Goal: Task Accomplishment & Management: Use online tool/utility

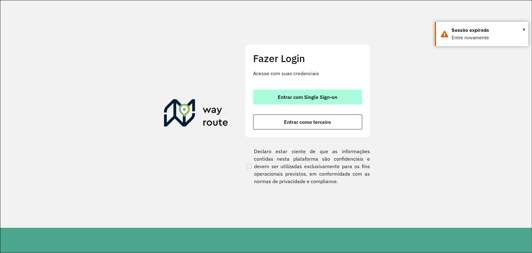
click at [312, 92] on button "Entrar com Single Sign-on" at bounding box center [307, 96] width 109 height 15
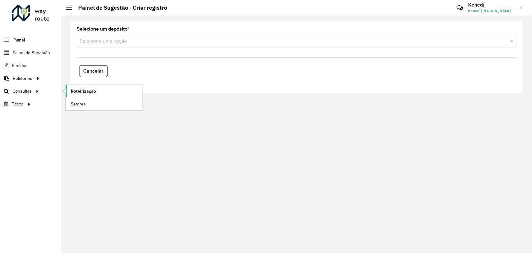
click at [80, 91] on span "Roteirização" at bounding box center [83, 91] width 25 height 7
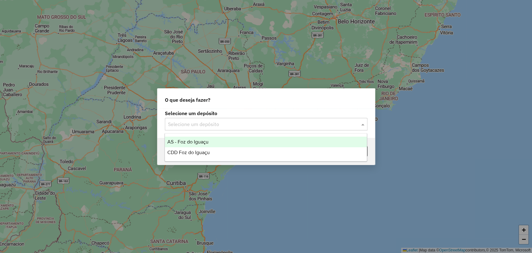
click at [351, 125] on input "text" at bounding box center [260, 124] width 184 height 7
click at [194, 142] on span "AS - Foz do Iguaçu" at bounding box center [187, 141] width 41 height 5
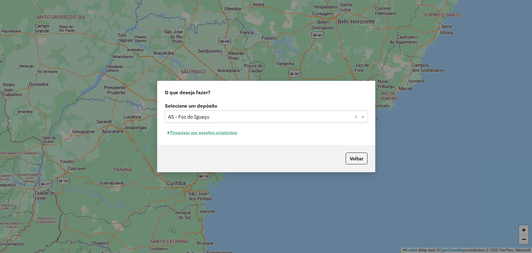
click at [295, 118] on input "text" at bounding box center [260, 116] width 184 height 7
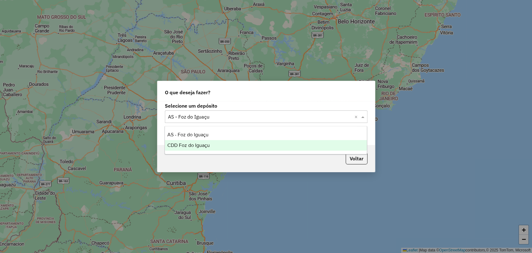
click at [221, 143] on div "CDD Foz do Iguaçu" at bounding box center [266, 145] width 202 height 11
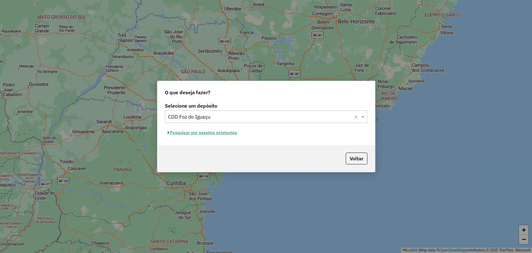
click at [220, 134] on button "Pesquisar por sessões existentes" at bounding box center [202, 133] width 75 height 10
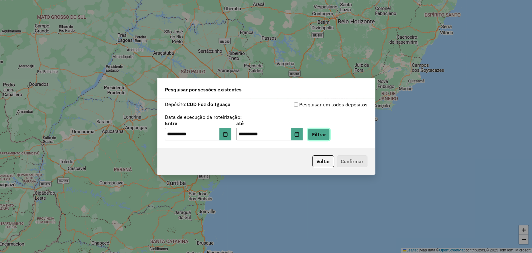
click at [322, 133] on button "Filtrar" at bounding box center [319, 134] width 22 height 12
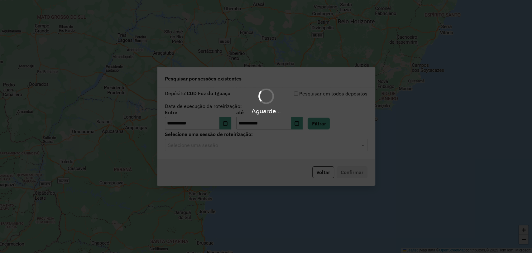
click at [261, 143] on input "text" at bounding box center [260, 145] width 184 height 7
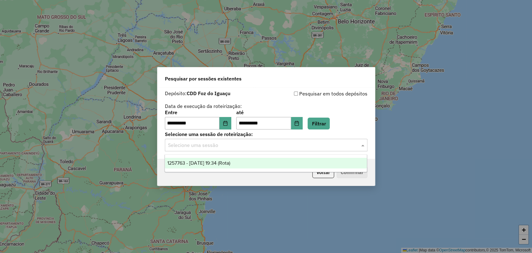
click at [230, 163] on span "1257763 - 02/09/2025 19:34 (Rota)" at bounding box center [198, 162] width 63 height 5
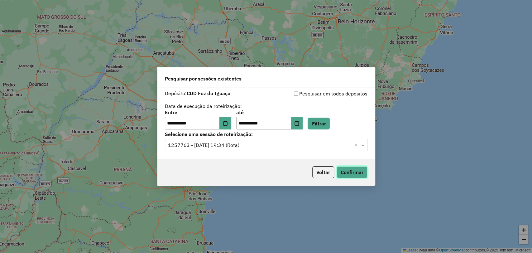
click at [352, 171] on button "Confirmar" at bounding box center [352, 172] width 31 height 12
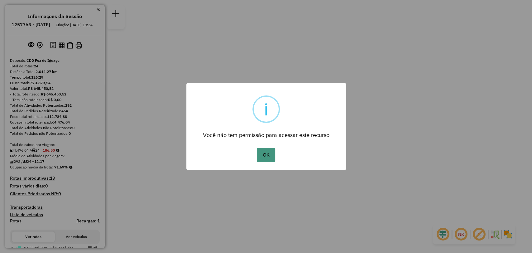
click at [264, 155] on button "OK" at bounding box center [266, 155] width 18 height 14
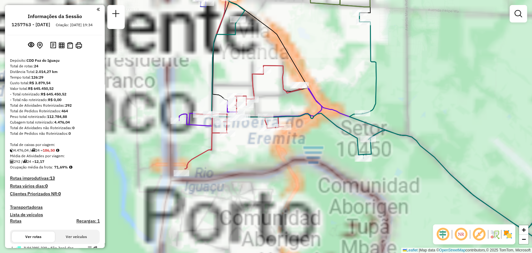
drag, startPoint x: 286, startPoint y: 66, endPoint x: 326, endPoint y: 215, distance: 153.5
click at [302, 169] on icon at bounding box center [243, 116] width 117 height 103
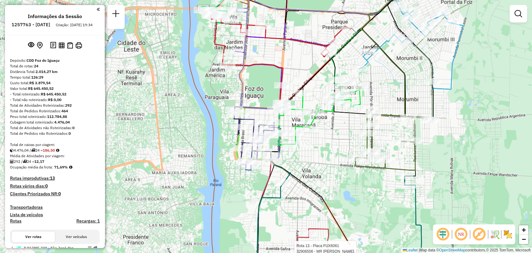
drag, startPoint x: 317, startPoint y: 122, endPoint x: 322, endPoint y: 129, distance: 8.3
click at [322, 128] on div "Rota 13 - Placa FUX6061 32906506 - MR CHEFF Rota 22 - Placa FJO1322 32907552 - …" at bounding box center [266, 126] width 532 height 253
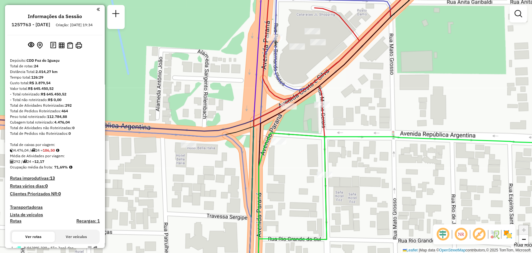
drag, startPoint x: 325, startPoint y: 113, endPoint x: 348, endPoint y: 112, distance: 23.4
click at [346, 113] on div "Rota 13 - Placa FUX6061 32906506 - MR CHEFF Janela de atendimento Grade de aten…" at bounding box center [266, 126] width 532 height 253
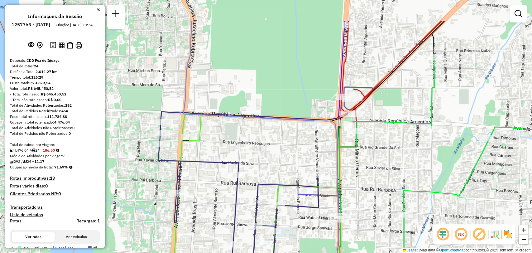
drag, startPoint x: 345, startPoint y: 70, endPoint x: 382, endPoint y: 112, distance: 55.7
click at [382, 112] on div "Rota 13 - Placa FUX6061 32906506 - MR CHEFF Janela de atendimento Grade de aten…" at bounding box center [266, 126] width 532 height 253
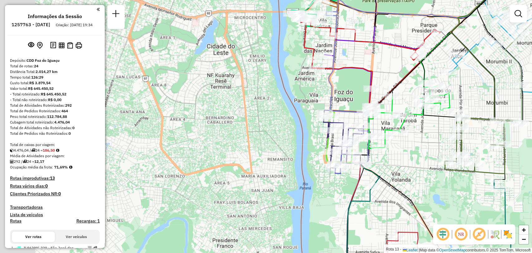
drag, startPoint x: 463, startPoint y: 197, endPoint x: 277, endPoint y: 5, distance: 267.0
click at [286, 13] on div "Rota 13 - Placa FUX6061 32906506 - MR CHEFF Janela de atendimento Grade de aten…" at bounding box center [266, 126] width 532 height 253
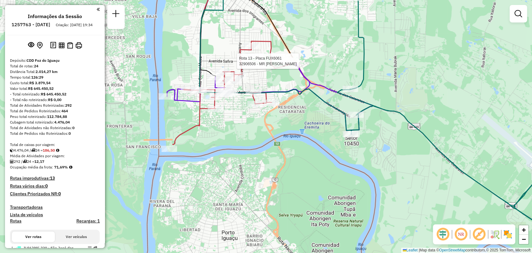
drag, startPoint x: 264, startPoint y: 69, endPoint x: 299, endPoint y: 73, distance: 35.2
click at [301, 78] on icon at bounding box center [270, 61] width 206 height 145
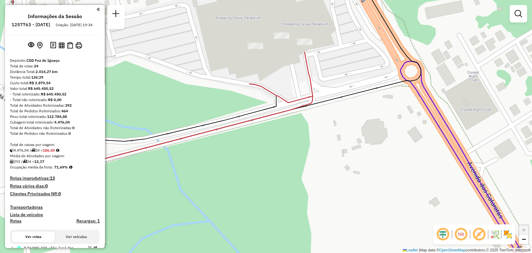
drag, startPoint x: 368, startPoint y: 28, endPoint x: 423, endPoint y: 132, distance: 117.4
click at [423, 132] on div "Rota 13 - Placa FUX6061 32904779 - ANDERSON CHERMAN LTD Janela de atendimento G…" at bounding box center [266, 126] width 532 height 253
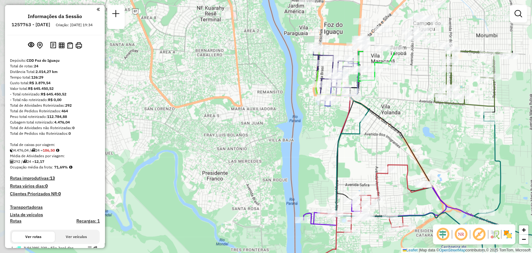
drag, startPoint x: 294, startPoint y: 33, endPoint x: 357, endPoint y: 106, distance: 96.6
click at [357, 106] on icon at bounding box center [359, 85] width 19 height 68
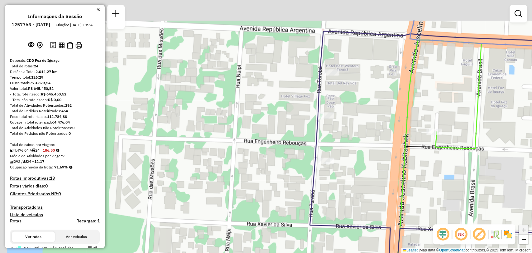
drag, startPoint x: 357, startPoint y: 118, endPoint x: 405, endPoint y: 150, distance: 57.8
click at [405, 150] on div "Rota 14 - Placa RLJ6G37 32909646 - VANESSA GAUTO BENEGA Janela de atendimento G…" at bounding box center [266, 126] width 532 height 253
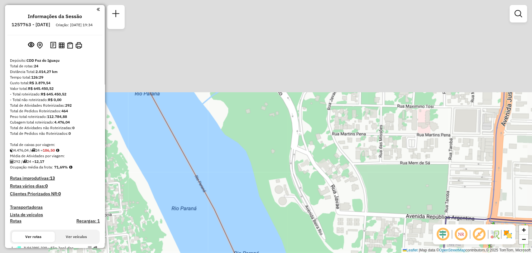
drag, startPoint x: 392, startPoint y: 150, endPoint x: 422, endPoint y: 205, distance: 62.5
click at [422, 205] on div "Rota 14 - Placa RLJ6G37 32909646 - VANESSA GAUTO BENEGA Janela de atendimento G…" at bounding box center [266, 126] width 532 height 253
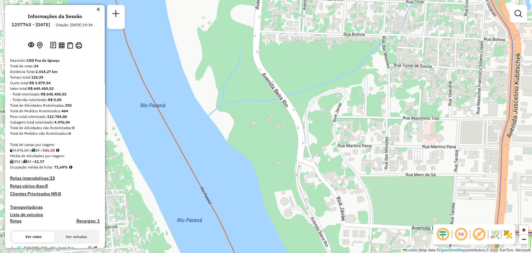
drag, startPoint x: 384, startPoint y: 83, endPoint x: 474, endPoint y: 255, distance: 194.5
click at [474, 253] on html "Aguarde... Pop-up bloqueado! Seu navegador bloqueou automáticamente a abertura …" at bounding box center [266, 126] width 532 height 253
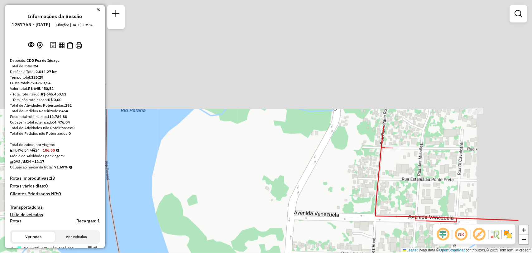
drag, startPoint x: 430, startPoint y: 118, endPoint x: 361, endPoint y: 269, distance: 165.5
click at [361, 253] on html "Aguarde... Pop-up bloqueado! Seu navegador bloqueou automáticamente a abertura …" at bounding box center [266, 126] width 532 height 253
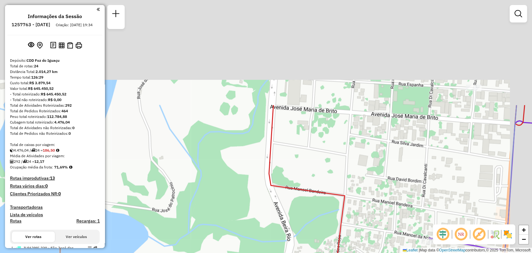
drag, startPoint x: 431, startPoint y: 139, endPoint x: 387, endPoint y: 269, distance: 136.7
click at [387, 253] on html "Aguarde... Pop-up bloqueado! Seu navegador bloqueou automáticamente a abertura …" at bounding box center [266, 126] width 532 height 253
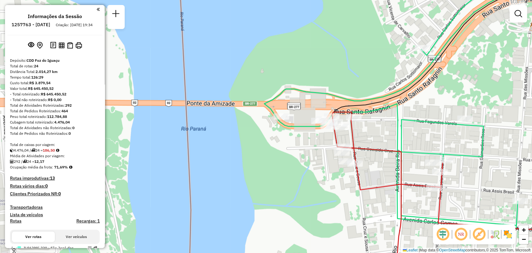
drag, startPoint x: 344, startPoint y: 131, endPoint x: 375, endPoint y: 137, distance: 31.8
click at [375, 137] on div "Rota 14 - Placa RLJ6G37 32909646 - VANESSA GAUTO BENEGA Janela de atendimento G…" at bounding box center [266, 126] width 532 height 253
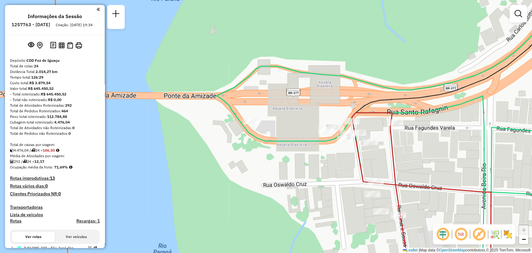
drag, startPoint x: 381, startPoint y: 110, endPoint x: 420, endPoint y: 120, distance: 40.5
click at [420, 120] on icon at bounding box center [463, 200] width 222 height 175
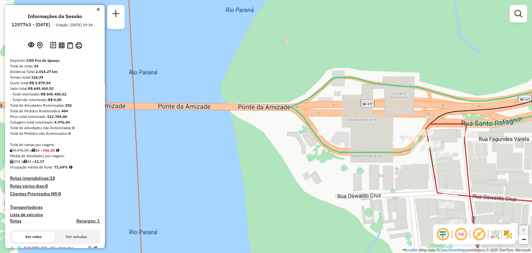
drag, startPoint x: 444, startPoint y: 156, endPoint x: 472, endPoint y: 149, distance: 28.7
click at [473, 150] on div "Rota 14 - Placa RLJ6G37 32909646 - VANESSA GAUTO BENEGA Janela de atendimento G…" at bounding box center [266, 126] width 532 height 253
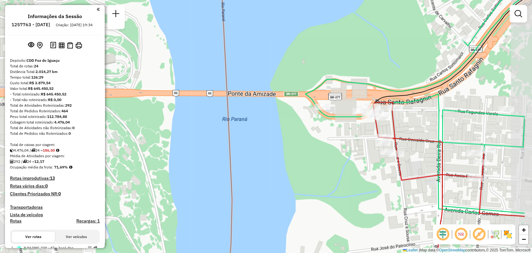
drag, startPoint x: 450, startPoint y: 153, endPoint x: 377, endPoint y: 120, distance: 80.3
click at [387, 124] on div "Rota 14 - Placa RLJ6G37 32909646 - VANESSA GAUTO BENEGA Janela de atendimento G…" at bounding box center [266, 126] width 532 height 253
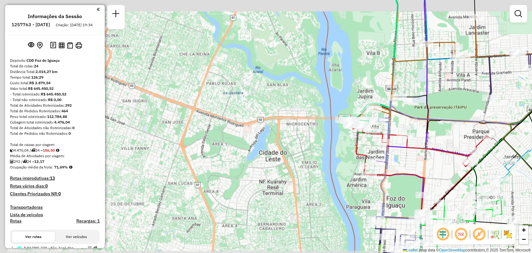
drag, startPoint x: 404, startPoint y: 161, endPoint x: 313, endPoint y: 129, distance: 96.4
click at [313, 129] on div "Rota 14 - Placa RLJ6G37 32909646 - VANESSA GAUTO BENEGA Janela de atendimento G…" at bounding box center [266, 126] width 532 height 253
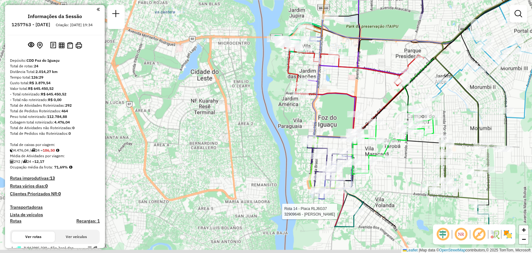
drag, startPoint x: 375, startPoint y: 166, endPoint x: 376, endPoint y: 123, distance: 42.7
click at [375, 123] on icon at bounding box center [392, 141] width 81 height 66
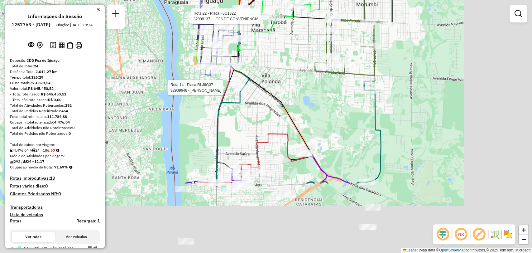
drag, startPoint x: 440, startPoint y: 201, endPoint x: 326, endPoint y: 105, distance: 148.4
click at [327, 105] on div "Rota 14 - Placa RLJ6G37 32909646 - VANESSA GAUTO BENEGA Rota 22 - Placa FJO1322…" at bounding box center [266, 126] width 532 height 253
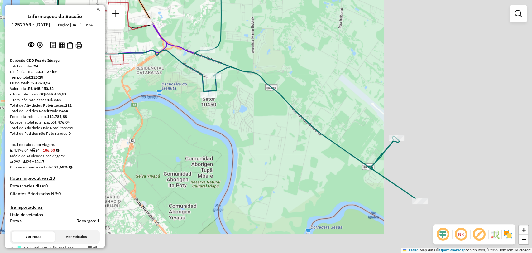
drag, startPoint x: 456, startPoint y: 159, endPoint x: 250, endPoint y: 68, distance: 226.0
click at [255, 73] on div "Rota 14 - Placa RLJ6G37 32909646 - VANESSA GAUTO BENEGA Rota 22 - Placa FJO1322…" at bounding box center [266, 126] width 532 height 253
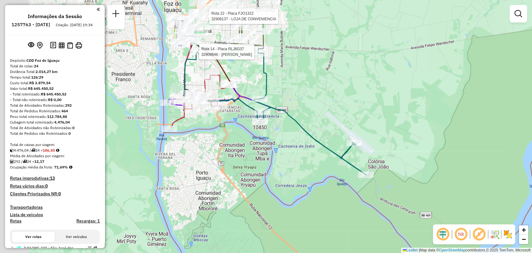
drag, startPoint x: 263, startPoint y: 73, endPoint x: 349, endPoint y: 167, distance: 127.8
click at [349, 167] on div "Rota 14 - Placa RLJ6G37 32909646 - VANESSA GAUTO BENEGA Rota 22 - Placa FJO1322…" at bounding box center [266, 126] width 532 height 253
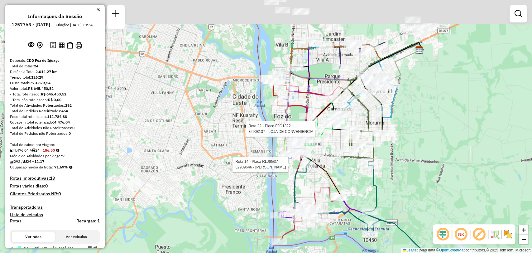
drag, startPoint x: 380, startPoint y: 45, endPoint x: 394, endPoint y: 128, distance: 84.1
click at [394, 118] on icon at bounding box center [372, 90] width 52 height 56
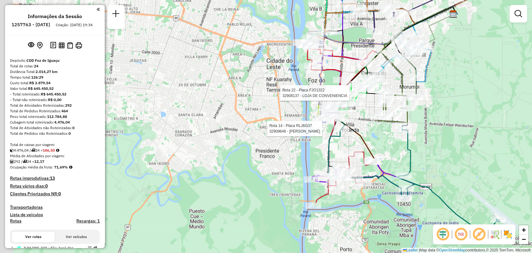
drag, startPoint x: 343, startPoint y: 190, endPoint x: 386, endPoint y: 100, distance: 99.7
click at [386, 101] on div "Rota 14 - Placa RLJ6G37 32909646 - VANESSA GAUTO BENEGA Rota 22 - Placa FJO1322…" at bounding box center [266, 126] width 532 height 253
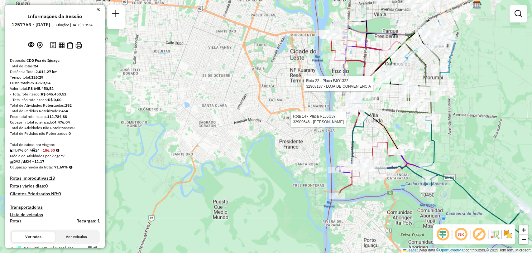
drag, startPoint x: 382, startPoint y: 54, endPoint x: 386, endPoint y: 125, distance: 71.2
click at [386, 125] on div "Rota 14 - Placa RLJ6G37 32909646 - VANESSA GAUTO BENEGA Rota 22 - Placa FJO1322…" at bounding box center [266, 126] width 532 height 253
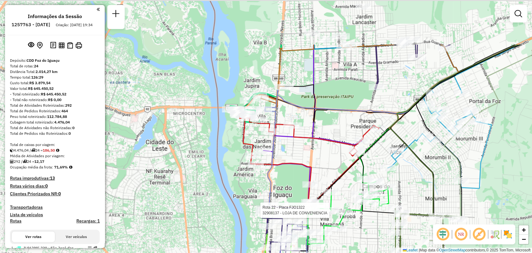
drag, startPoint x: 429, startPoint y: 103, endPoint x: 429, endPoint y: 173, distance: 69.8
click at [429, 173] on icon at bounding box center [464, 130] width 151 height 171
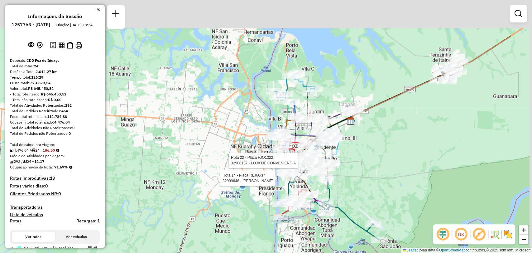
drag, startPoint x: 523, startPoint y: 48, endPoint x: 447, endPoint y: 102, distance: 92.8
click at [447, 102] on div "Rota 14 - Placa RLJ6G37 32909646 - VANESSA GAUTO BENEGA Rota 22 - Placa FJO1322…" at bounding box center [266, 126] width 532 height 253
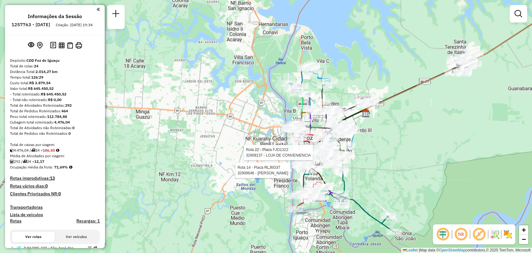
drag, startPoint x: 381, startPoint y: 136, endPoint x: 421, endPoint y: 84, distance: 65.8
click at [421, 84] on div "Rota 14 - Placa RLJ6G37 32909646 - VANESSA GAUTO BENEGA Rota 22 - Placa FJO1322…" at bounding box center [266, 126] width 532 height 253
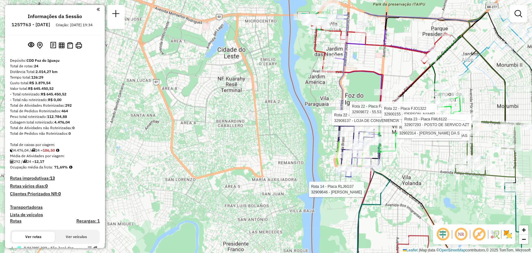
drag, startPoint x: 485, startPoint y: 114, endPoint x: 485, endPoint y: 159, distance: 44.9
click at [485, 159] on div "Rota 14 - Placa RLJ6G37 32909646 - VANESSA GAUTO BENEGA Rota 22 - Placa FJO1322…" at bounding box center [266, 126] width 532 height 253
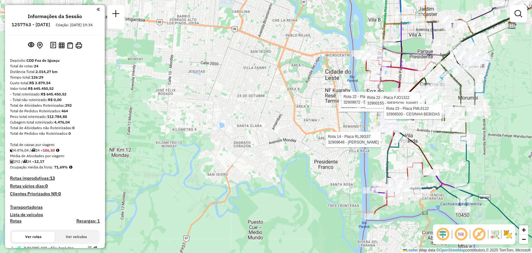
drag, startPoint x: 497, startPoint y: 84, endPoint x: 463, endPoint y: 80, distance: 34.6
click at [463, 80] on div "Rota 14 - Placa RLJ6G37 32909646 - VANESSA GAUTO BENEGA Rota 22 - Placa FJO1322…" at bounding box center [266, 126] width 532 height 253
